Goal: Find contact information: Find contact information

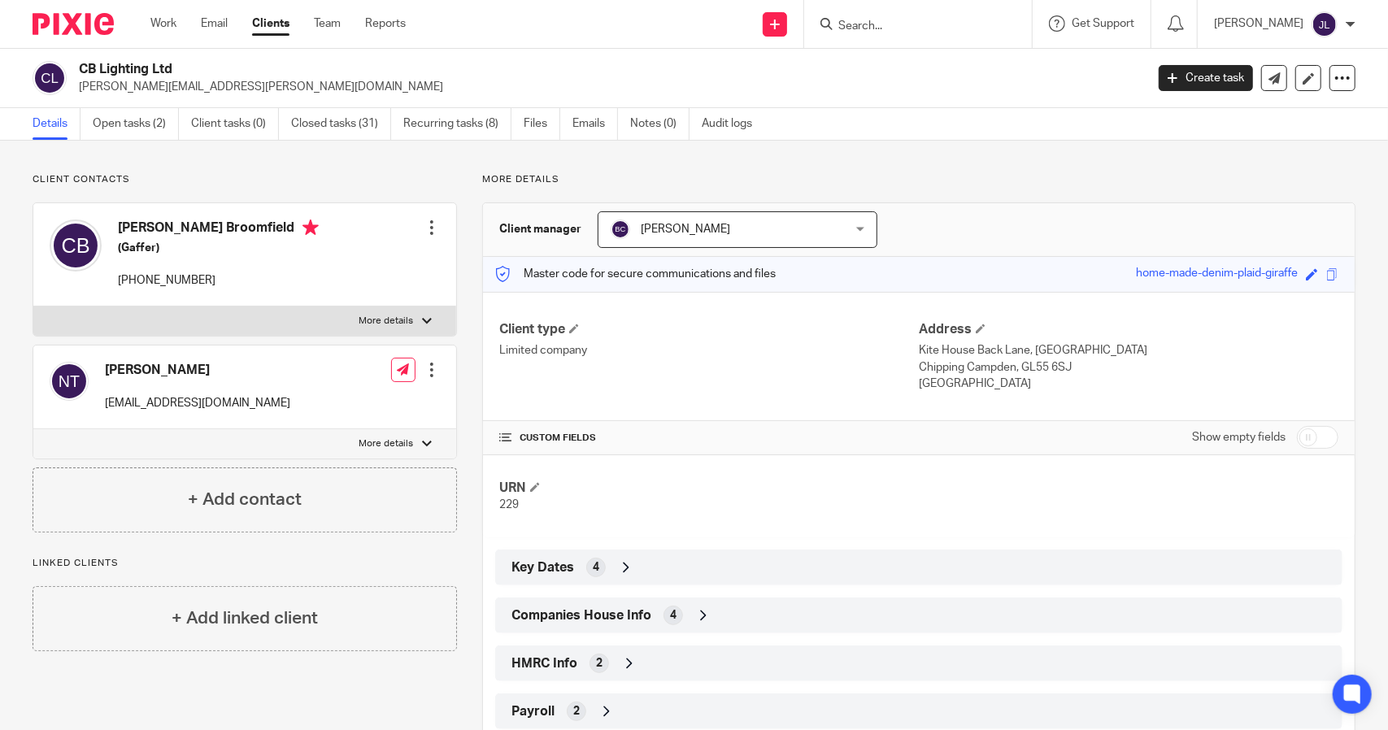
click at [859, 30] on input "Search" at bounding box center [910, 27] width 146 height 15
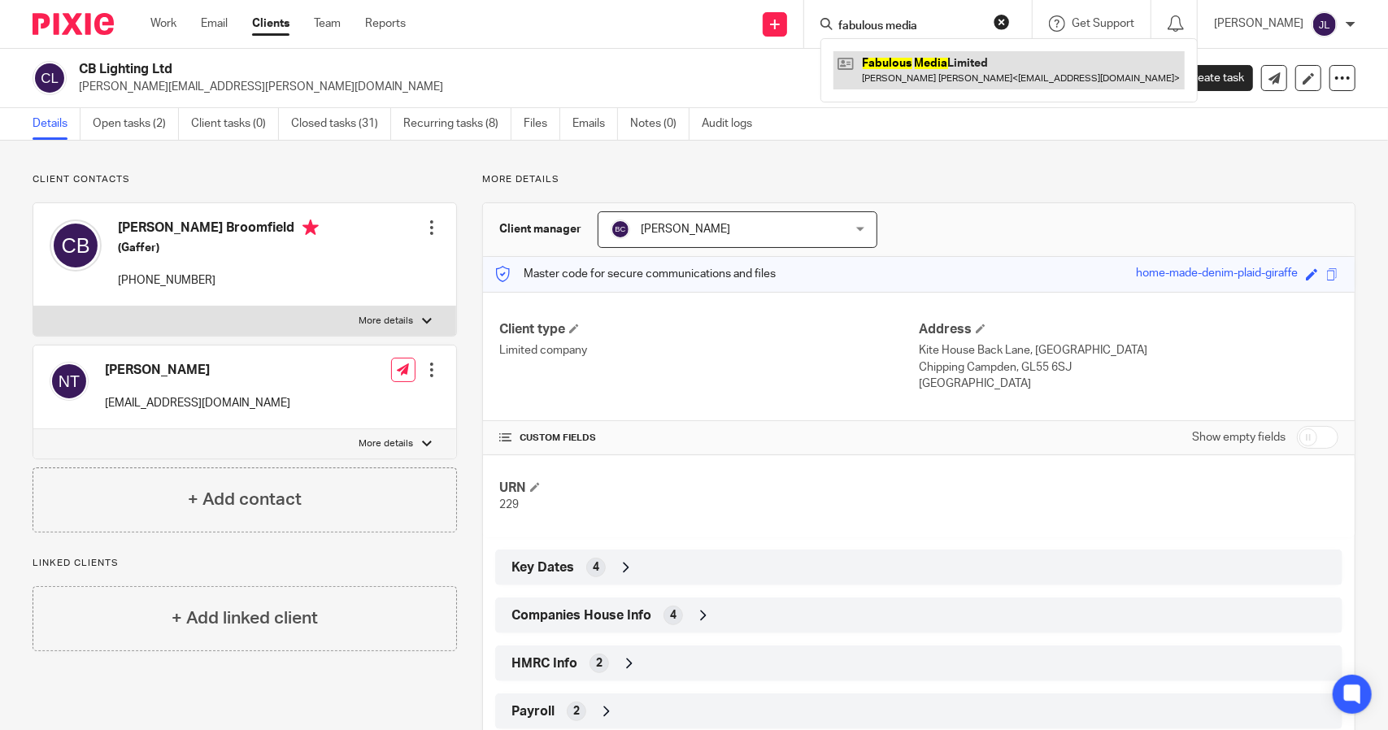
type input "fabulous media"
click at [970, 61] on link at bounding box center [1009, 69] width 351 height 37
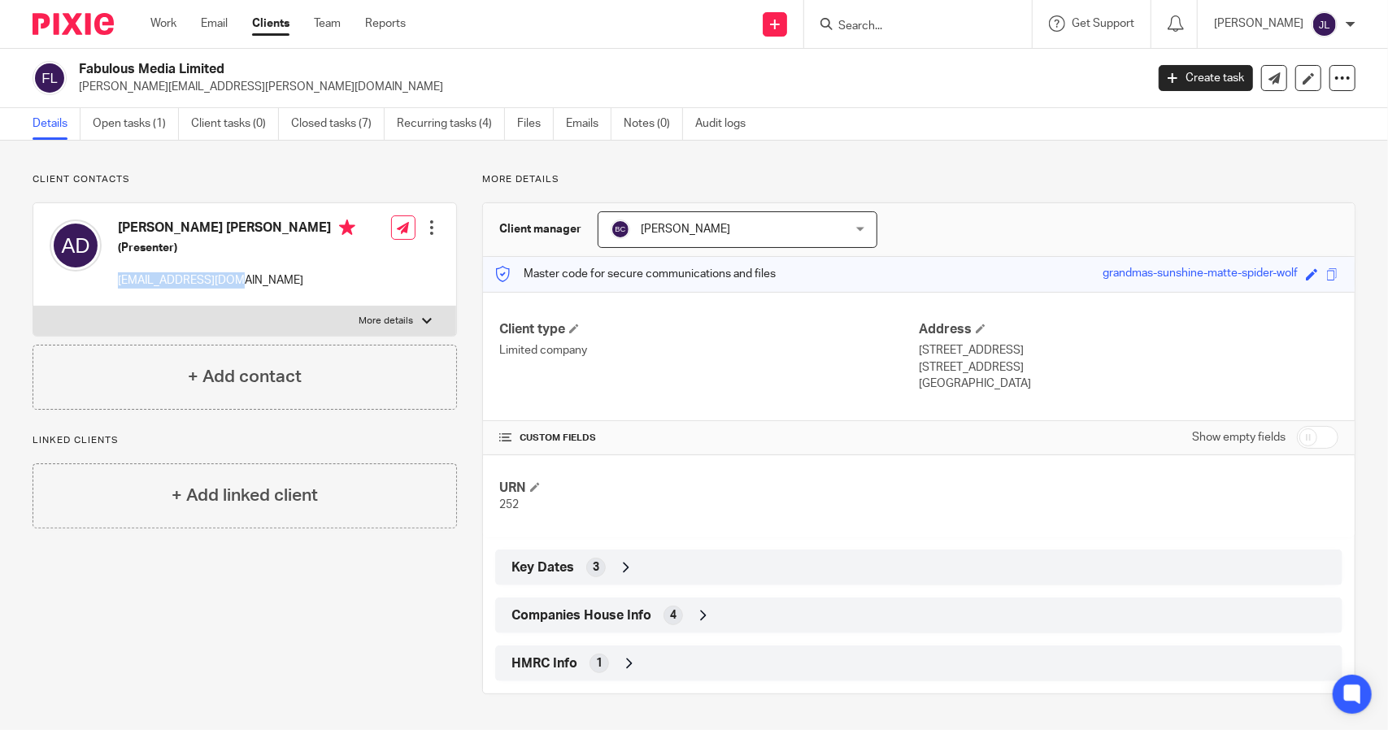
drag, startPoint x: 233, startPoint y: 279, endPoint x: 115, endPoint y: 277, distance: 118.7
click at [115, 277] on div "[PERSON_NAME] [PERSON_NAME] (Presenter) [EMAIL_ADDRESS][DOMAIN_NAME]" at bounding box center [203, 254] width 306 height 86
copy p "[EMAIL_ADDRESS][DOMAIN_NAME]"
click at [891, 24] on input "Search" at bounding box center [910, 27] width 146 height 15
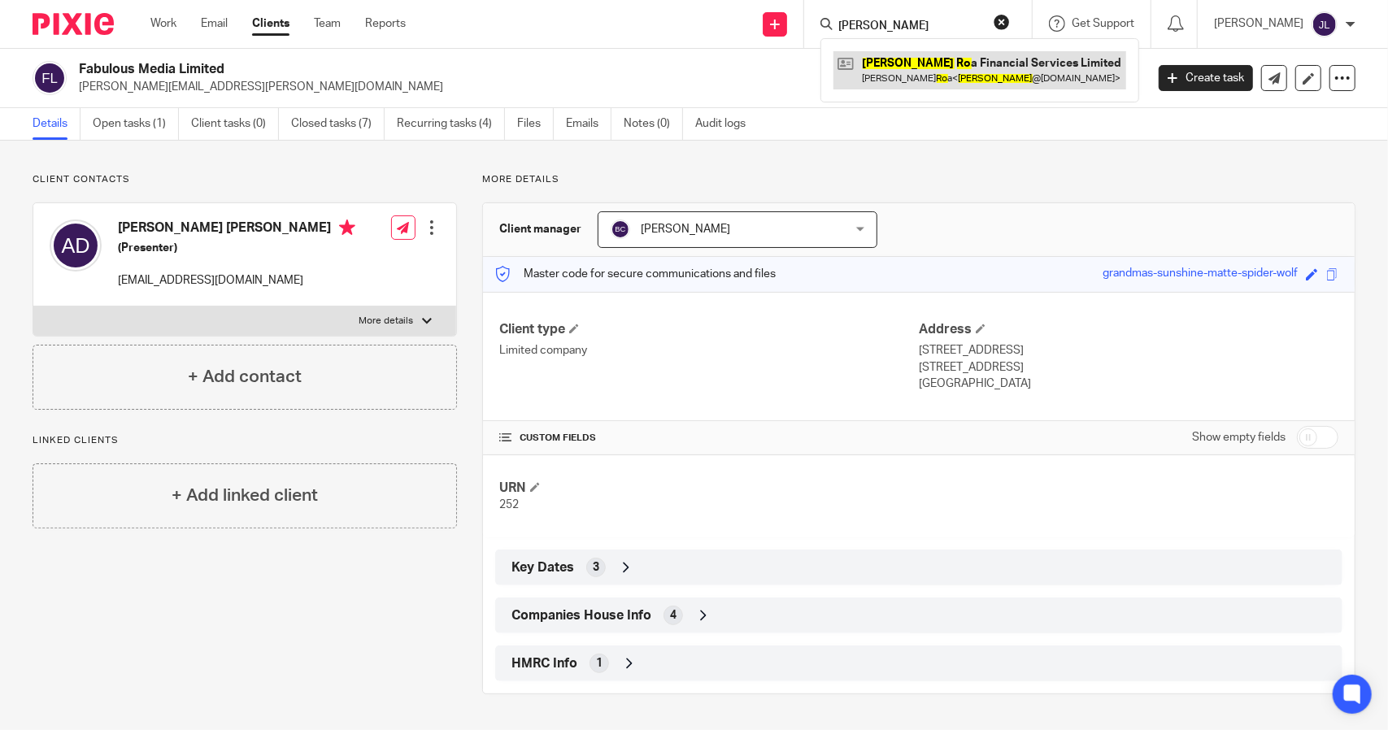
type input "mike ro"
click at [947, 58] on link at bounding box center [980, 69] width 293 height 37
click at [1013, 79] on link at bounding box center [980, 69] width 293 height 37
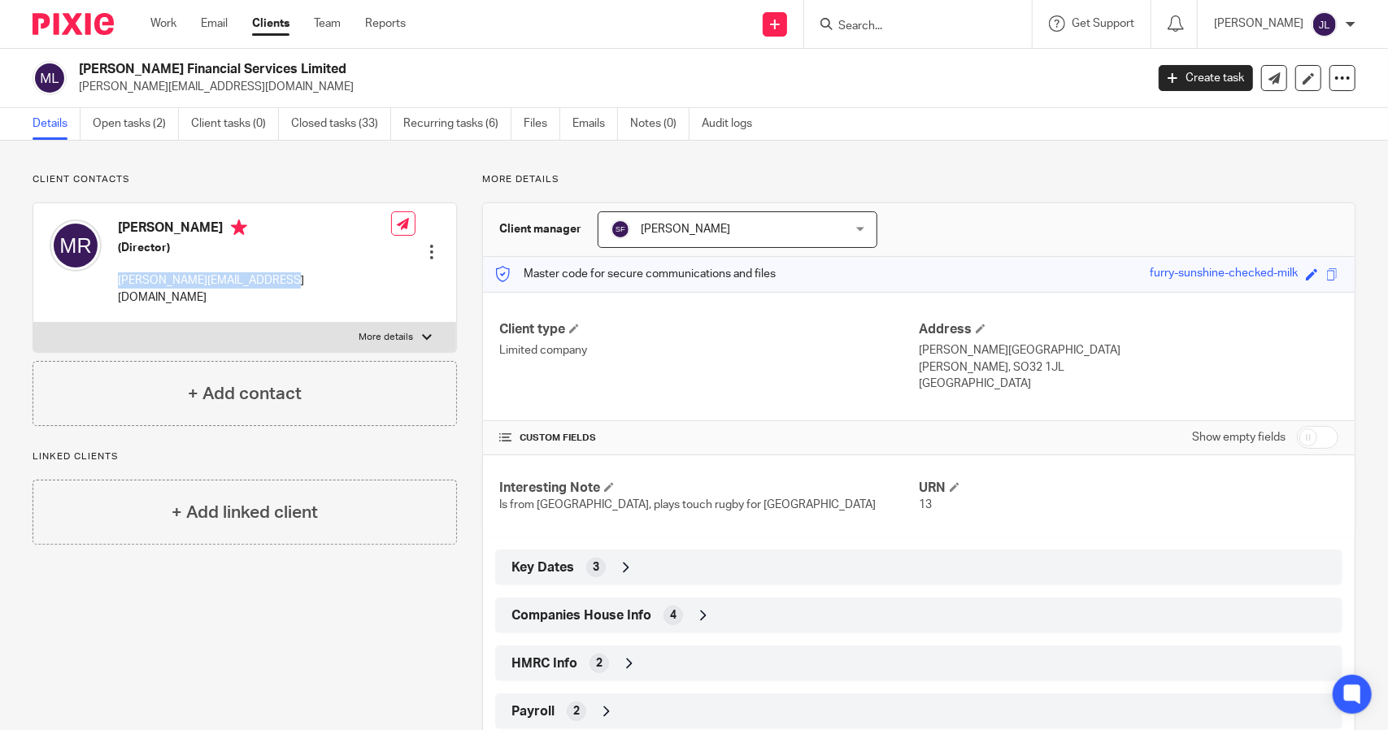
drag, startPoint x: 281, startPoint y: 279, endPoint x: 121, endPoint y: 280, distance: 159.4
click at [121, 280] on div "[PERSON_NAME] (Director) [PERSON_NAME][EMAIL_ADDRESS][DOMAIN_NAME] Edit contact…" at bounding box center [244, 263] width 423 height 120
copy p "[PERSON_NAME][EMAIL_ADDRESS][DOMAIN_NAME]"
